Goal: Task Accomplishment & Management: Complete application form

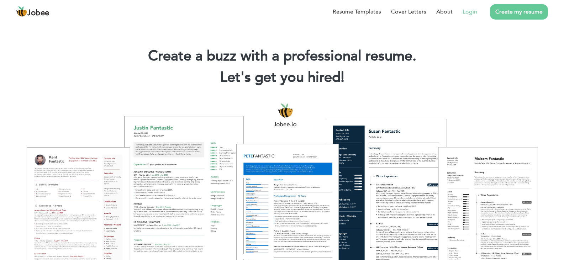
click at [475, 10] on link "Login" at bounding box center [470, 11] width 15 height 9
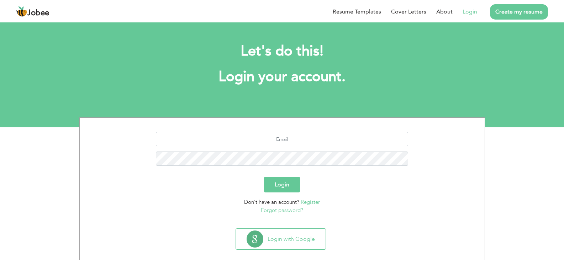
scroll to position [10, 0]
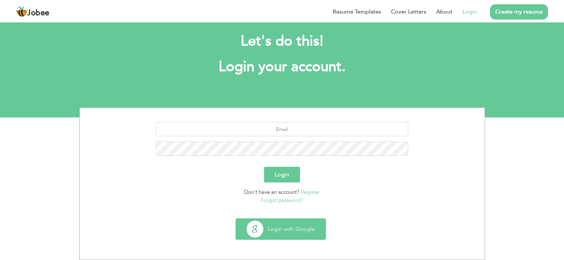
click at [279, 234] on button "Login with Google" at bounding box center [281, 229] width 90 height 21
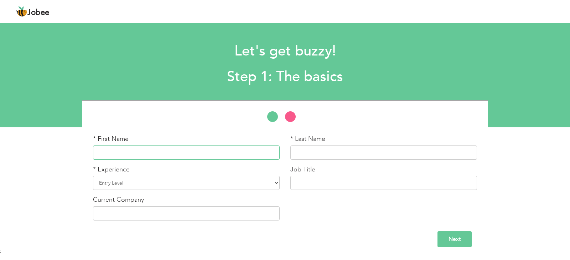
click at [249, 150] on input "text" at bounding box center [186, 153] width 187 height 14
type input "[DEMOGRAPHIC_DATA]"
type input "Faizan Ali"
click at [152, 182] on select "Entry Level Less than 1 Year 1 Year 2 Years 3 Years 4 Years 5 Years 6 Years 7 Y…" at bounding box center [186, 183] width 187 height 14
click at [93, 176] on select "Entry Level Less than 1 Year 1 Year 2 Years 3 Years 4 Years 5 Years 6 Years 7 Y…" at bounding box center [186, 183] width 187 height 14
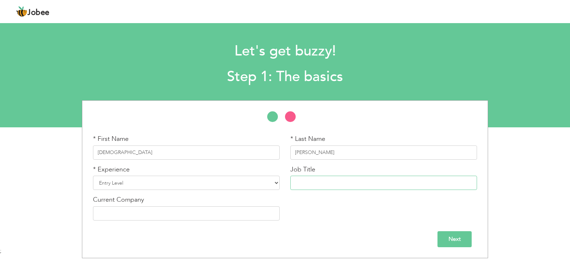
click at [339, 184] on input "text" at bounding box center [383, 183] width 187 height 14
click at [453, 240] on input "Next" at bounding box center [454, 239] width 34 height 16
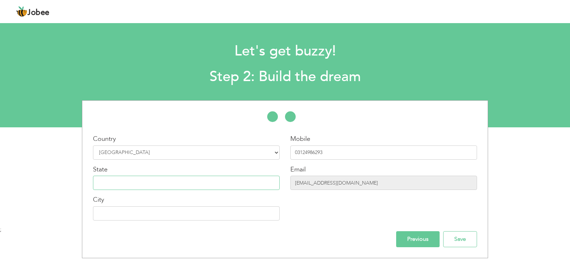
click at [213, 190] on input "text" at bounding box center [186, 183] width 187 height 14
type input "[GEOGRAPHIC_DATA]"
click at [164, 220] on input "text" at bounding box center [186, 213] width 187 height 14
type input "[GEOGRAPHIC_DATA]"
click at [471, 239] on input "Save" at bounding box center [460, 239] width 34 height 16
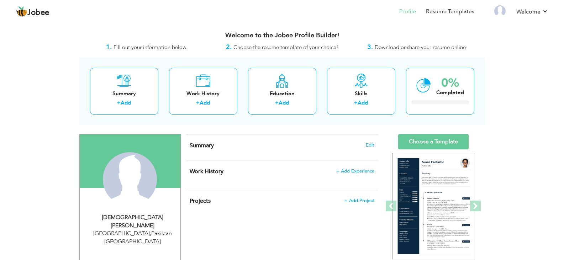
click at [39, 17] on nav "Profile Resume Templates Resume Templates Cover Letters About My Resume Welcome…" at bounding box center [282, 11] width 532 height 19
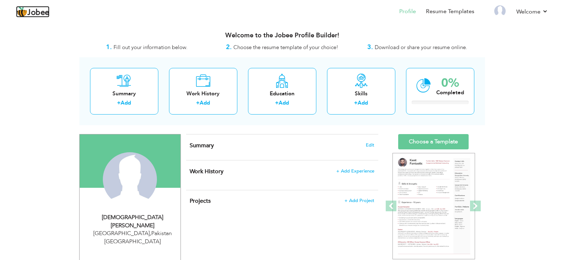
click at [38, 10] on span "Jobee" at bounding box center [38, 13] width 22 height 8
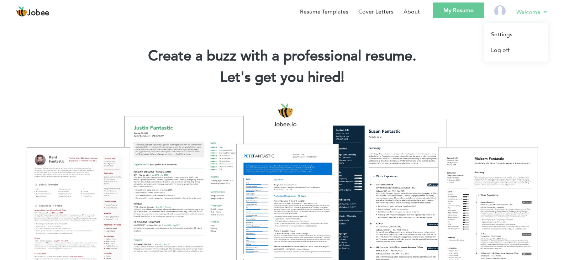
click at [526, 14] on link "Welcome" at bounding box center [532, 11] width 32 height 9
click at [513, 11] on li "Welcome Settings Log off" at bounding box center [528, 12] width 42 height 21
click at [455, 16] on link "My Resume" at bounding box center [459, 10] width 52 height 16
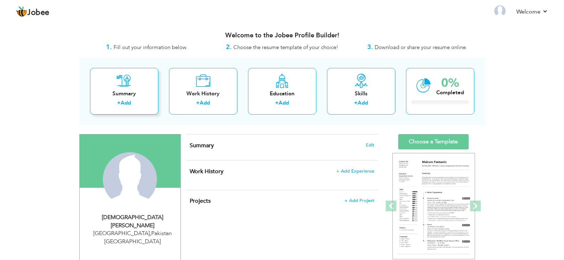
click at [131, 85] on icon at bounding box center [124, 81] width 15 height 14
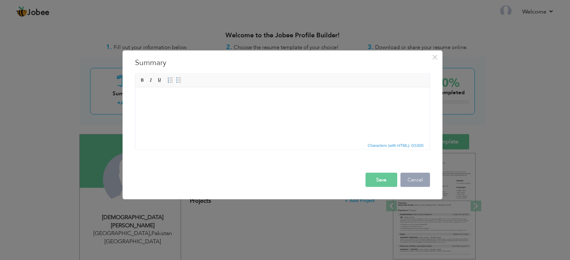
click at [423, 180] on button "Cancel" at bounding box center [415, 180] width 30 height 14
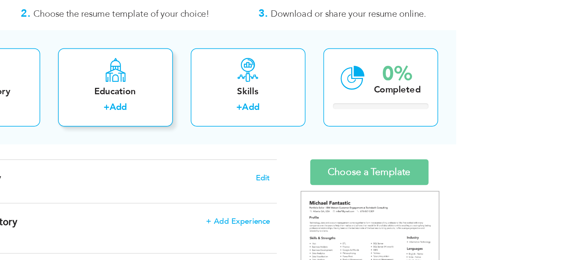
click at [303, 88] on div "Education + Add" at bounding box center [282, 91] width 68 height 47
radio input "true"
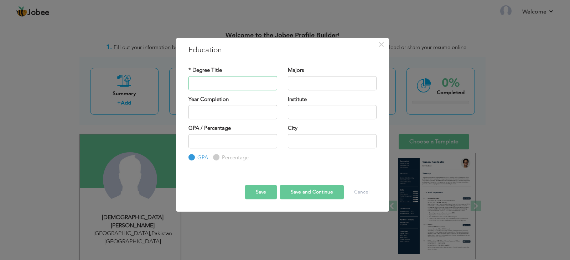
click at [201, 85] on input "text" at bounding box center [232, 83] width 89 height 14
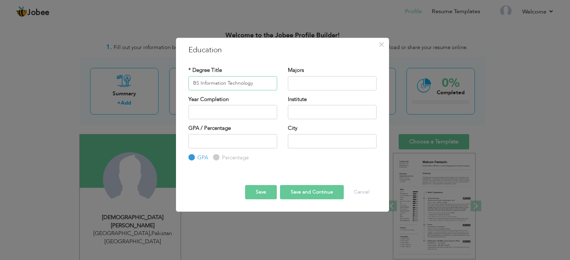
type input "BS Information Technology"
type input "2025"
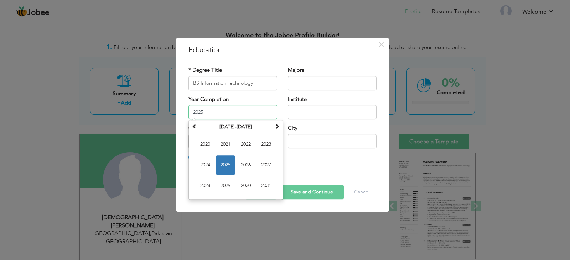
click at [240, 114] on input "2025" at bounding box center [232, 112] width 89 height 14
click at [227, 161] on span "2025" at bounding box center [225, 165] width 19 height 19
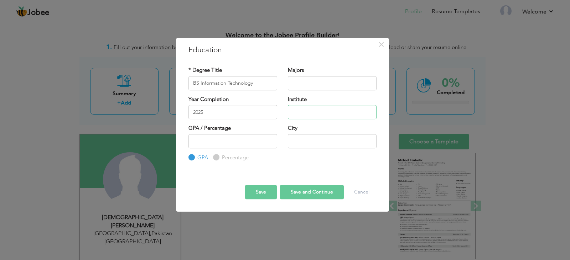
click at [321, 114] on input "text" at bounding box center [332, 112] width 89 height 14
type input "University of management and Technology"
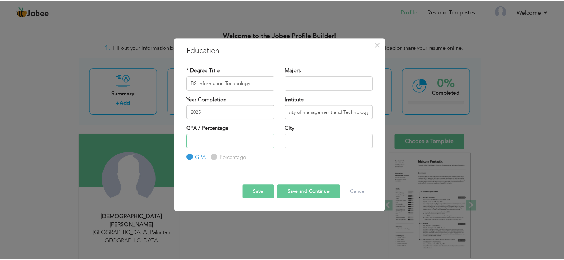
scroll to position [0, 0]
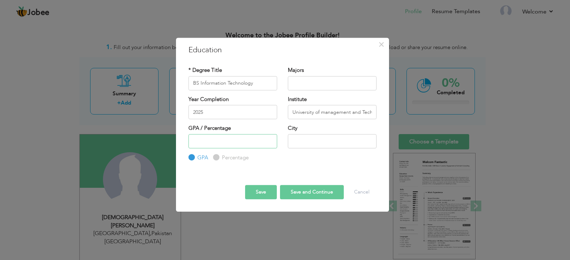
click at [247, 139] on input "number" at bounding box center [232, 141] width 89 height 14
type input "2.45"
click at [336, 137] on input "text" at bounding box center [332, 141] width 89 height 14
type input "[GEOGRAPHIC_DATA]"
click at [315, 87] on input "text" at bounding box center [332, 83] width 89 height 14
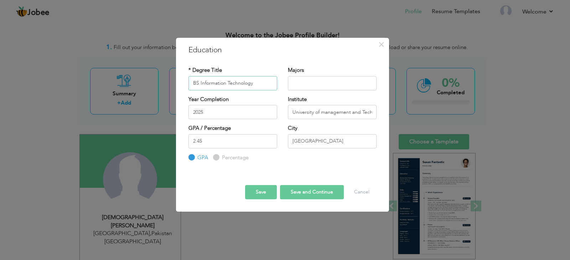
click at [262, 84] on input "BS Information Technology" at bounding box center [232, 83] width 89 height 14
drag, startPoint x: 262, startPoint y: 84, endPoint x: 210, endPoint y: 80, distance: 52.1
click at [210, 80] on input "BS Information Technology" at bounding box center [232, 83] width 89 height 14
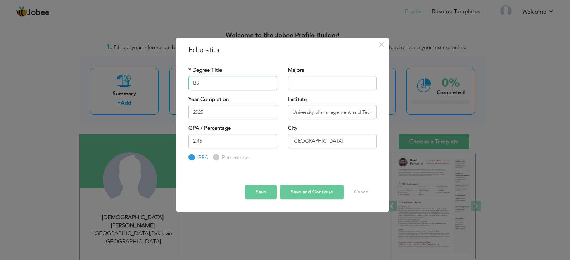
type input "BS"
click at [300, 82] on input "text" at bounding box center [332, 83] width 89 height 14
paste input "Information Technology"
type input "Information Technology"
click at [216, 158] on input "Percentage" at bounding box center [215, 157] width 5 height 5
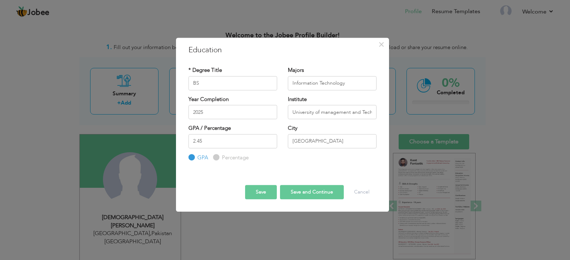
radio input "true"
click at [195, 157] on label "GPA" at bounding box center [201, 157] width 12 height 7
click at [193, 157] on input "GPA" at bounding box center [190, 157] width 5 height 5
radio input "true"
click at [316, 197] on button "Save and Continue" at bounding box center [312, 192] width 64 height 14
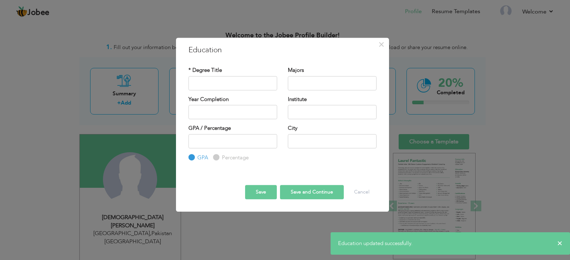
click at [514, 106] on div "× Education * Degree Title Majors Year Completion Institute GPA" at bounding box center [285, 130] width 570 height 260
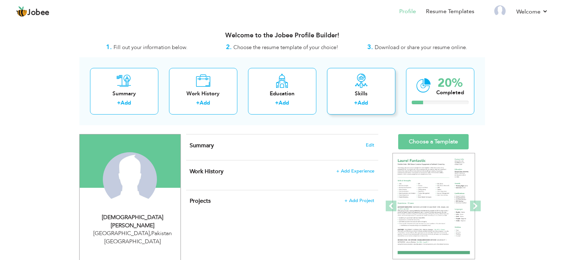
click at [352, 95] on div "Skills" at bounding box center [361, 93] width 57 height 7
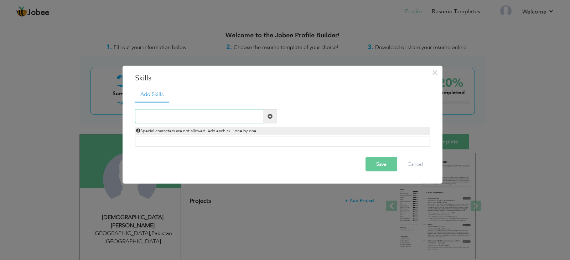
click at [185, 121] on input "text" at bounding box center [199, 116] width 128 height 14
click at [138, 116] on input "Web Development (Html CSS Javascript)" at bounding box center [199, 116] width 128 height 14
type input "Front End web Development (Html CSS Javascript)"
click at [390, 168] on button "Save" at bounding box center [381, 164] width 32 height 14
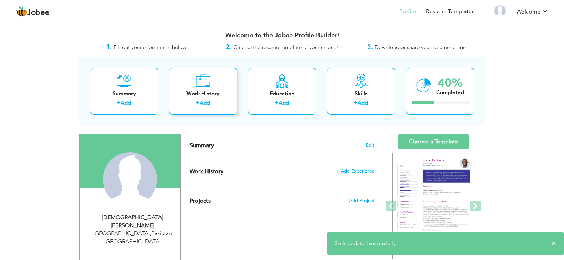
click at [206, 78] on icon at bounding box center [203, 81] width 15 height 14
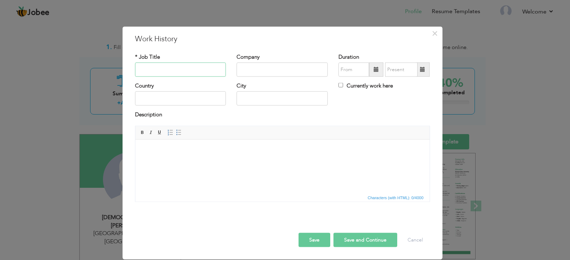
click at [190, 66] on input "text" at bounding box center [180, 70] width 91 height 14
type input "Inter"
click at [268, 74] on input "text" at bounding box center [281, 70] width 91 height 14
type input "Wholy Digital"
click at [352, 67] on input "09/2025" at bounding box center [353, 70] width 31 height 14
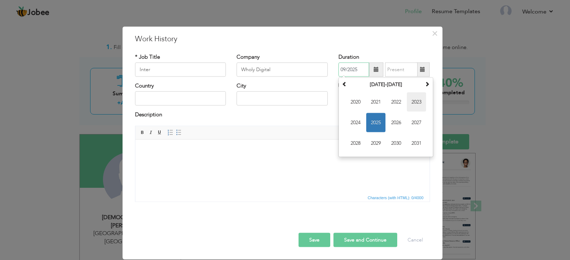
click at [425, 95] on span "2023" at bounding box center [416, 102] width 19 height 19
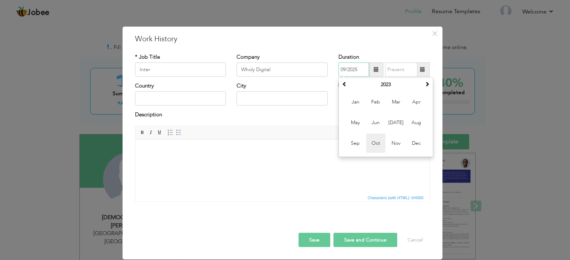
click at [373, 142] on span "Oct" at bounding box center [375, 143] width 19 height 19
click at [347, 68] on input "10/2023" at bounding box center [353, 70] width 31 height 14
click at [354, 143] on span "Sep" at bounding box center [355, 143] width 19 height 19
type input "09/2023"
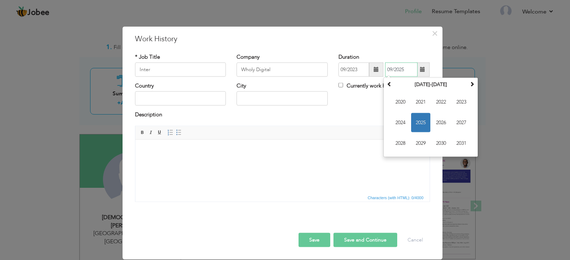
click at [406, 73] on input "09/2025" at bounding box center [401, 70] width 32 height 14
click at [400, 121] on span "2024" at bounding box center [399, 122] width 19 height 19
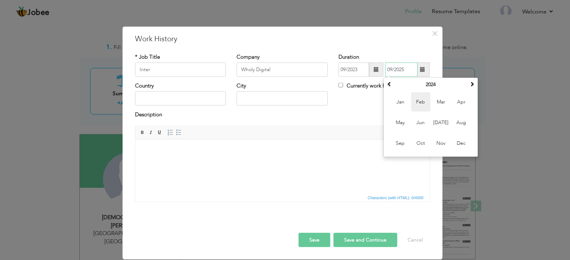
click at [423, 106] on span "Feb" at bounding box center [420, 102] width 19 height 19
type input "02/2024"
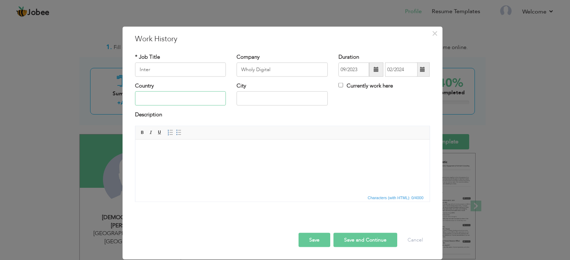
click at [179, 98] on input "text" at bounding box center [180, 98] width 91 height 14
type input "[GEOGRAPHIC_DATA]"
click at [235, 159] on html at bounding box center [282, 151] width 294 height 22
click at [374, 243] on button "Save and Continue" at bounding box center [365, 240] width 64 height 14
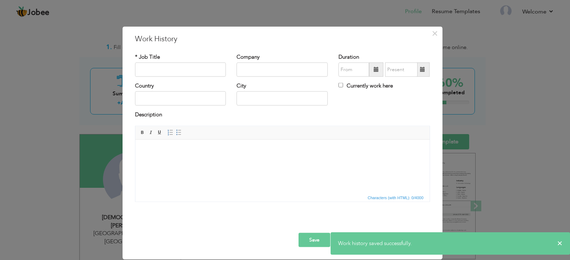
click at [500, 90] on div "× Work History * Job Title Company Duration Currently work here Country" at bounding box center [285, 130] width 570 height 260
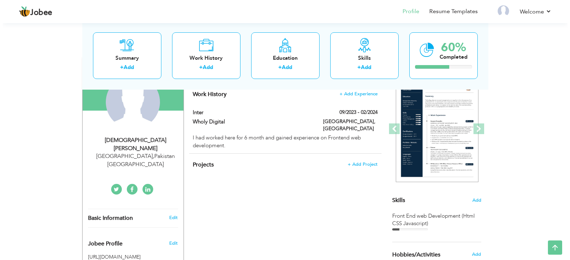
scroll to position [77, 0]
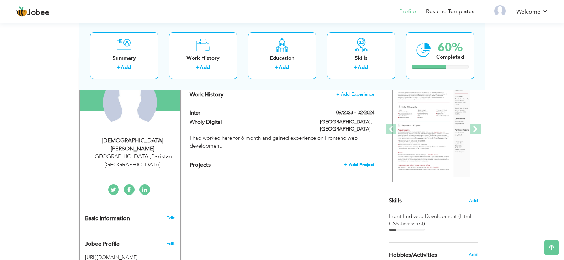
click at [367, 162] on span "+ Add Project" at bounding box center [359, 164] width 30 height 5
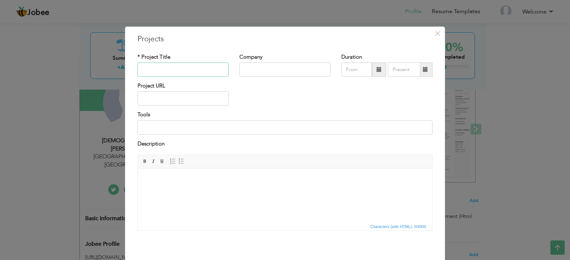
click at [182, 72] on input "text" at bounding box center [182, 70] width 91 height 14
type input "Computer Vision Based Plant monitoring System"
click at [271, 67] on input "text" at bounding box center [284, 70] width 91 height 14
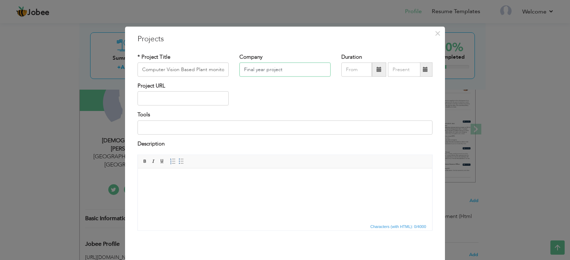
type input "Final year project"
type input "09/2025"
click at [356, 70] on input "09/2025" at bounding box center [356, 70] width 31 height 14
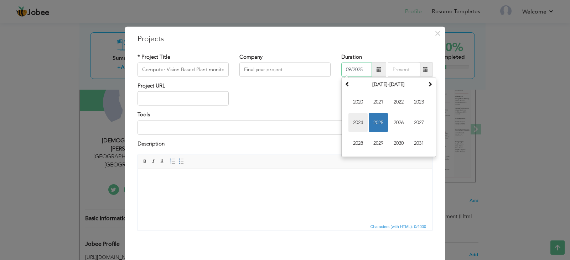
click at [365, 120] on span "2024" at bounding box center [357, 122] width 19 height 19
drag, startPoint x: 379, startPoint y: 140, endPoint x: 414, endPoint y: 71, distance: 76.7
click at [414, 71] on div "09/2025 [DATE] Su Mo Tu We Th Fr Sa 1 2 3 4 5 6 7 8 9 10 11 12 13 14 15 16 17 1…" at bounding box center [386, 70] width 91 height 14
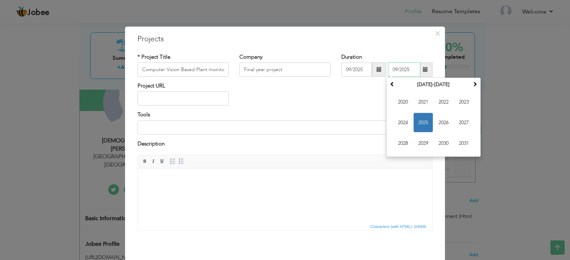
click at [414, 71] on input "09/2025" at bounding box center [404, 70] width 32 height 14
click at [420, 126] on span "2025" at bounding box center [422, 122] width 19 height 19
click at [442, 127] on span "[DATE]" at bounding box center [443, 122] width 19 height 19
type input "07/2025"
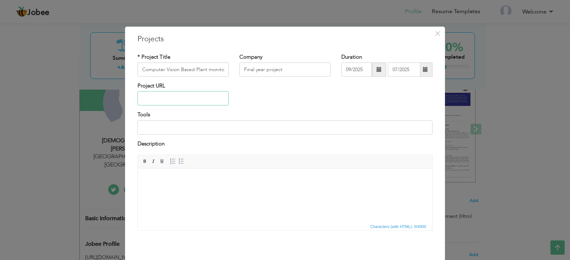
click at [160, 98] on input "text" at bounding box center [182, 98] width 91 height 14
click at [166, 124] on input at bounding box center [284, 127] width 295 height 14
